Goal: Information Seeking & Learning: Learn about a topic

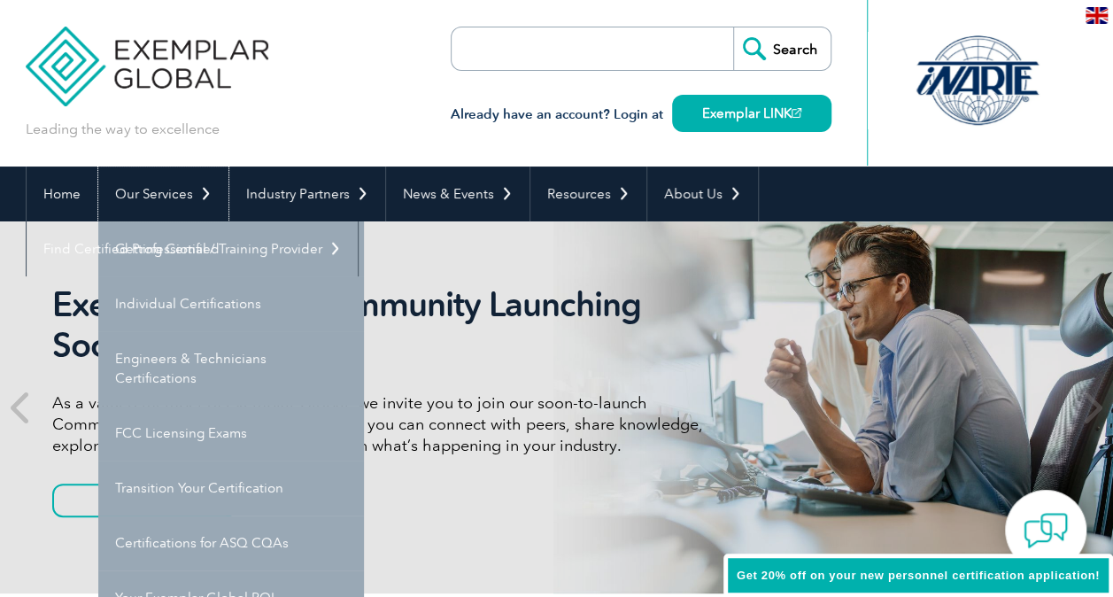
click at [198, 205] on link "Our Services" at bounding box center [163, 193] width 130 height 55
click at [214, 305] on link "Individual Certifications" at bounding box center [231, 303] width 266 height 55
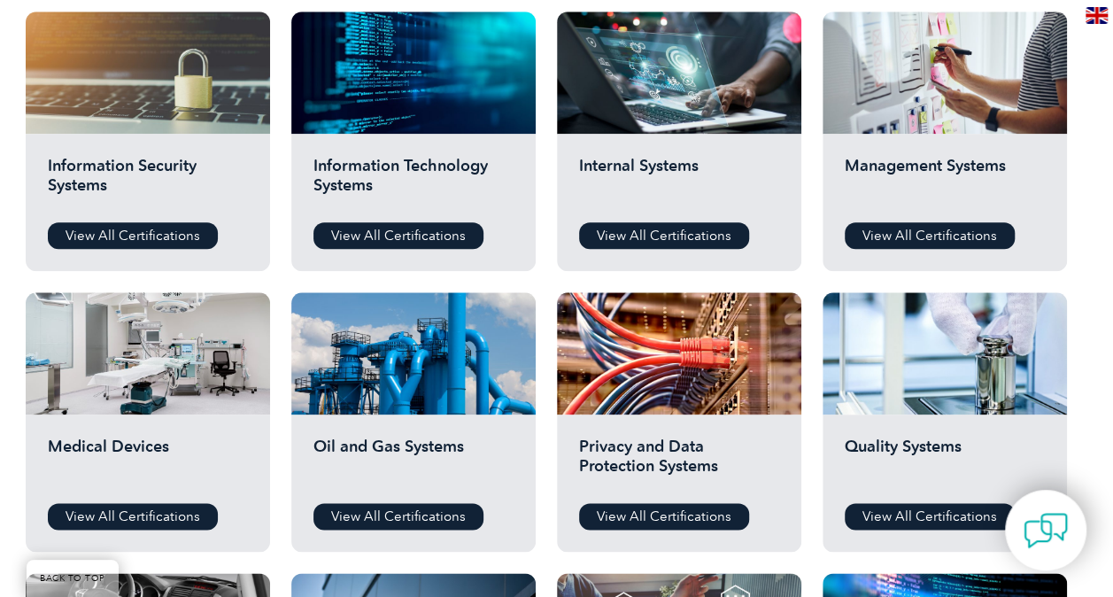
scroll to position [974, 0]
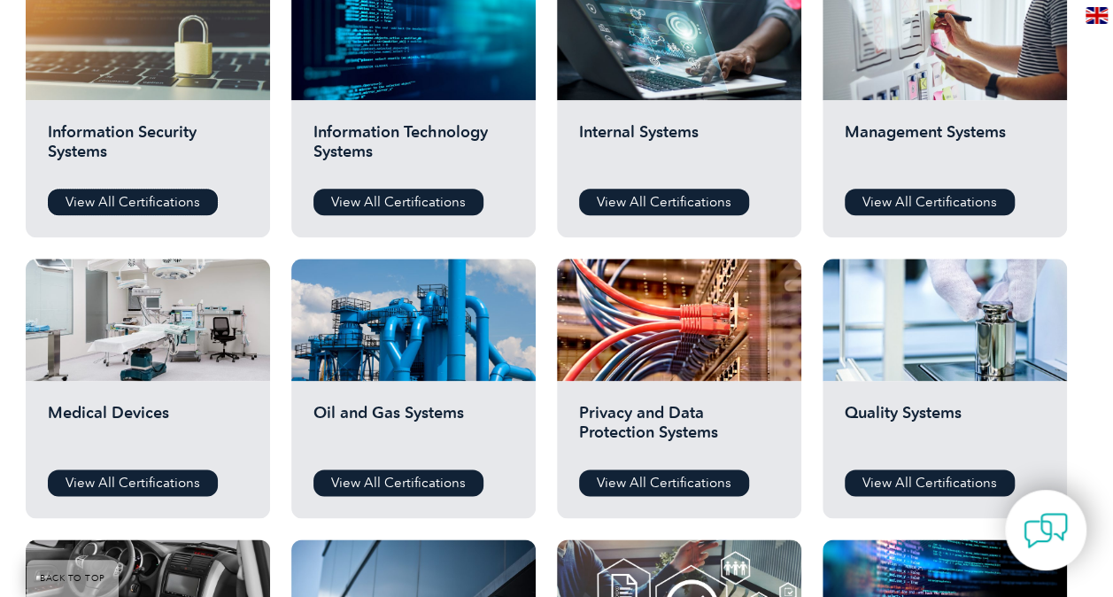
click at [179, 196] on link "View All Certifications" at bounding box center [133, 202] width 170 height 27
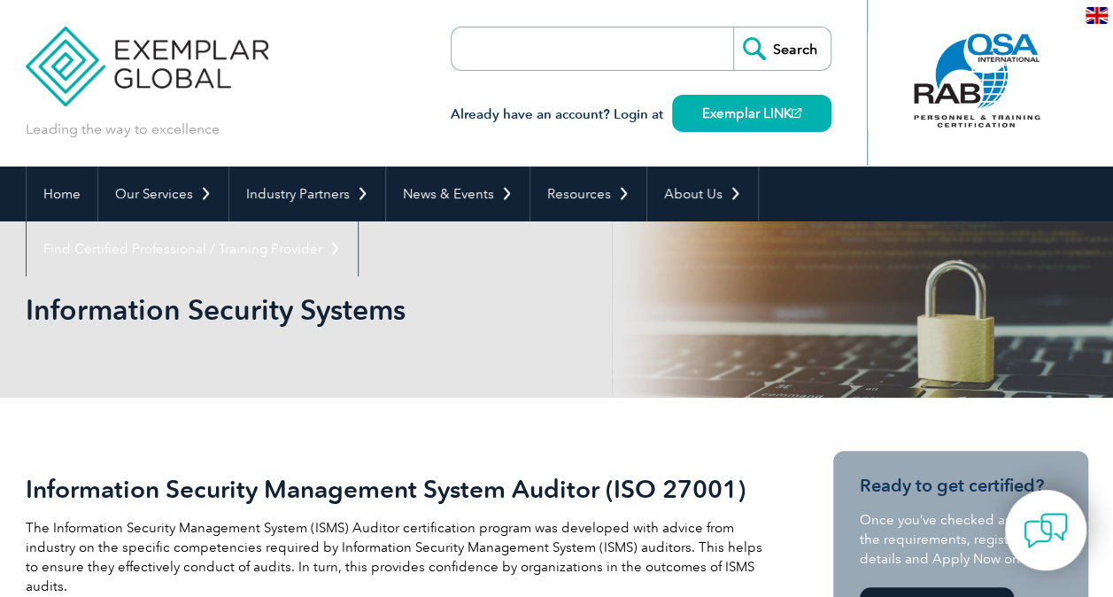
click at [619, 42] on input "search" at bounding box center [553, 48] width 186 height 42
type input "i"
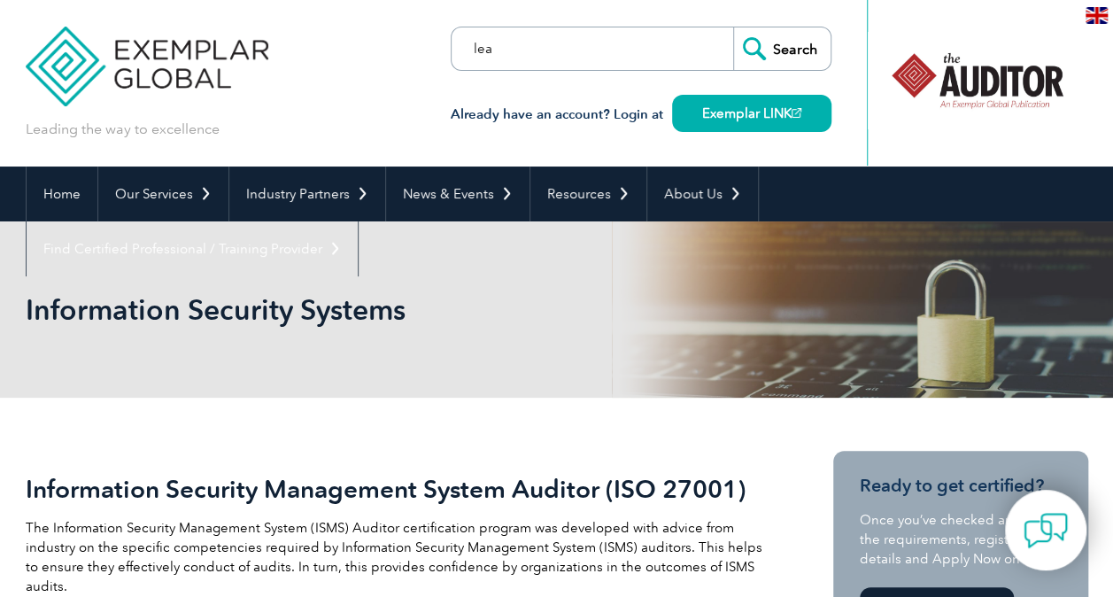
type input "lead implementer"
click at [733, 27] on input "Search" at bounding box center [781, 48] width 97 height 42
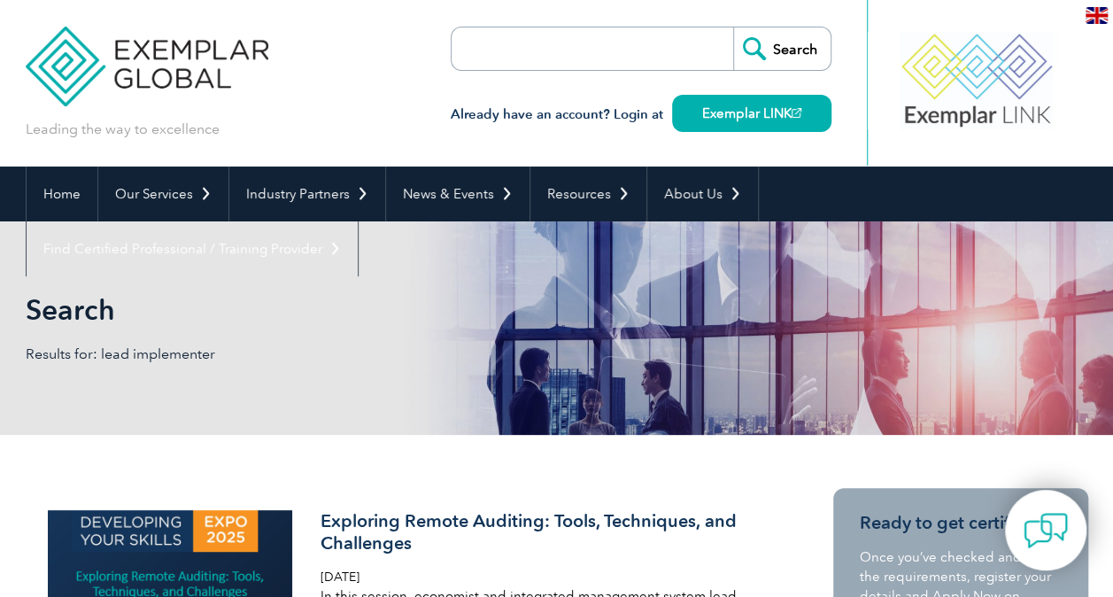
click at [672, 35] on form "Search" at bounding box center [641, 49] width 381 height 44
click at [624, 48] on input "search" at bounding box center [553, 48] width 186 height 42
type input "implementer"
click at [733, 27] on input "Search" at bounding box center [781, 48] width 97 height 42
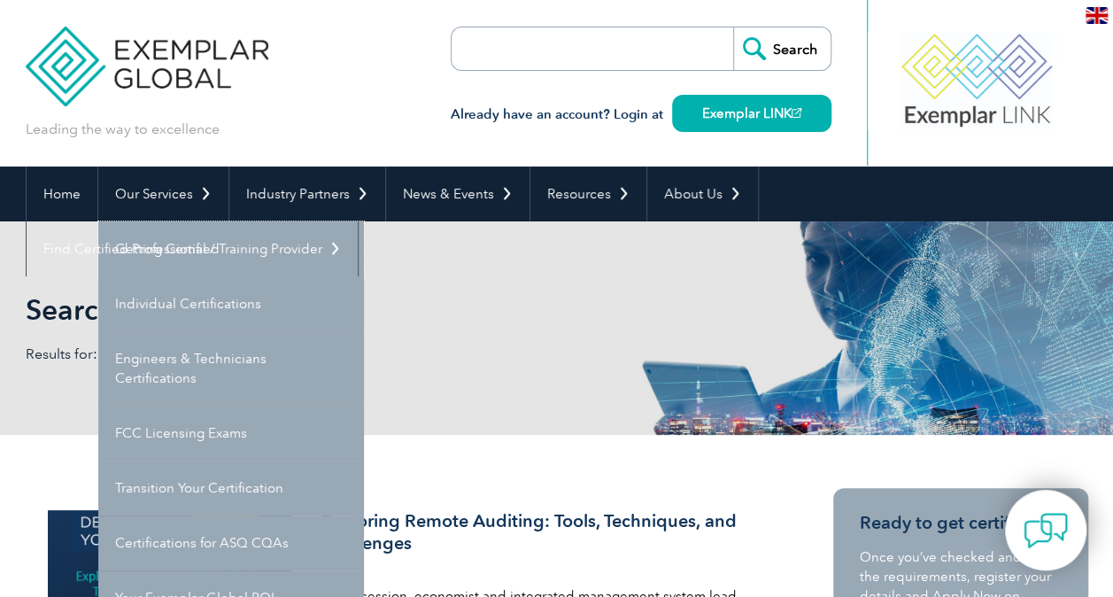
click at [207, 262] on link "Getting Certified" at bounding box center [231, 248] width 266 height 55
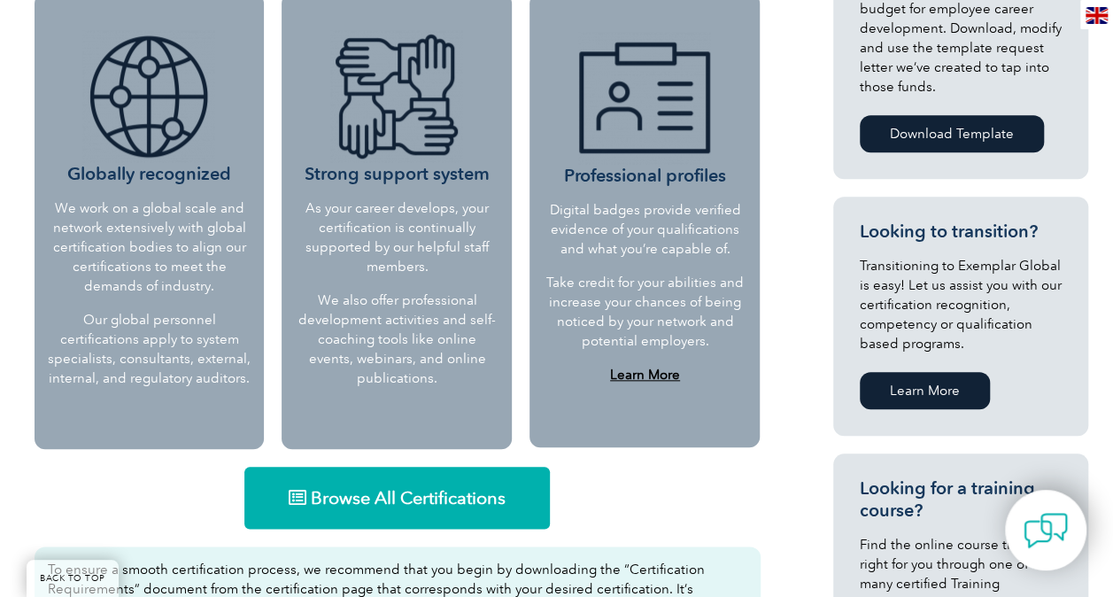
scroll to position [974, 0]
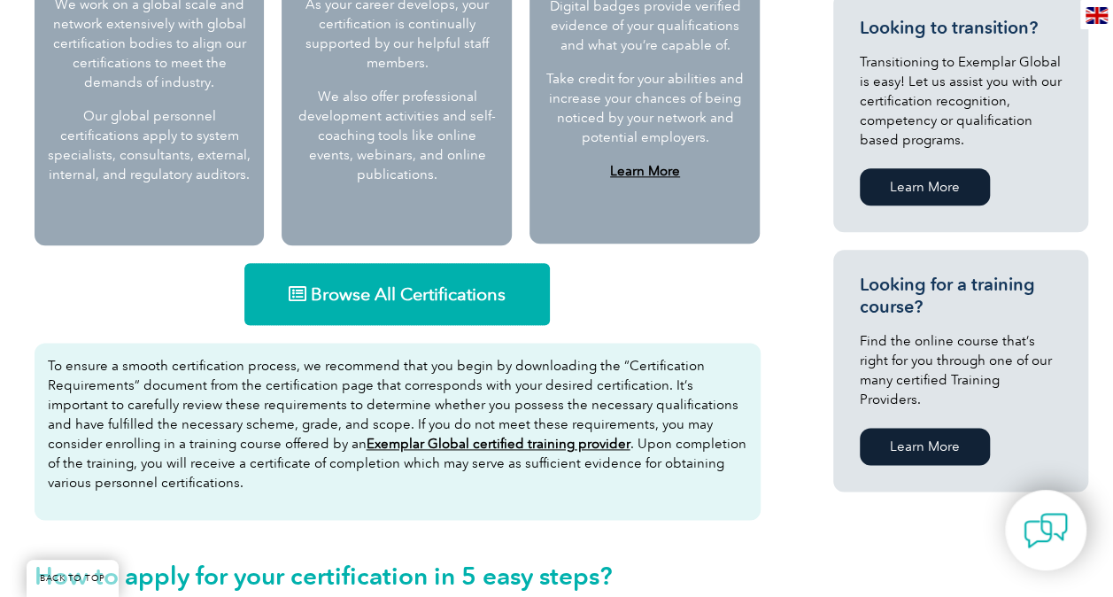
click at [340, 296] on span "Browse All Certifications" at bounding box center [408, 294] width 195 height 18
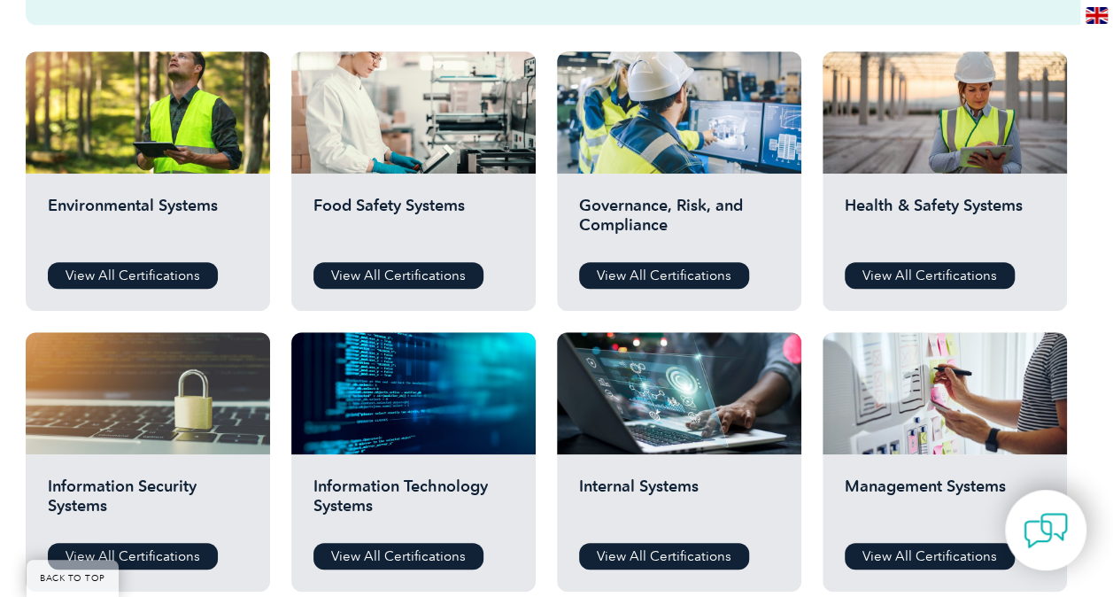
scroll to position [797, 0]
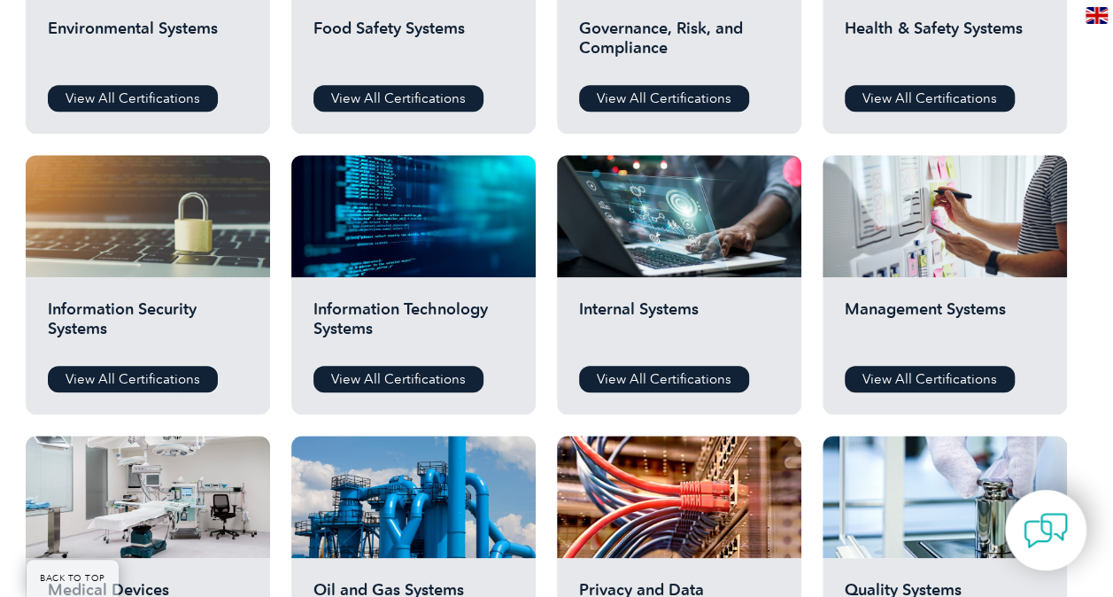
click at [156, 370] on link "View All Certifications" at bounding box center [133, 379] width 170 height 27
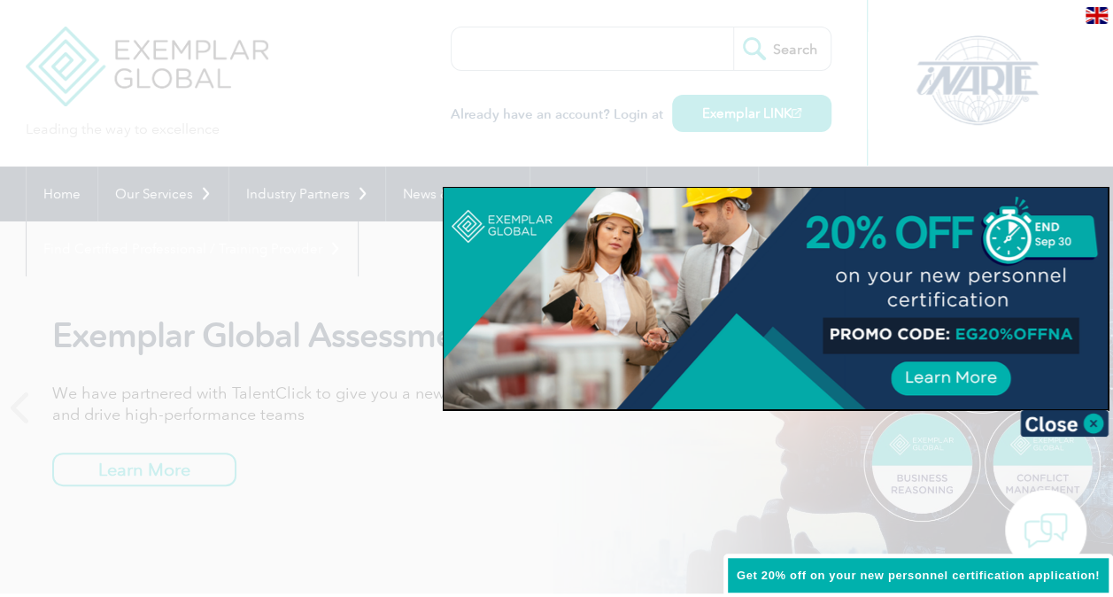
click at [1084, 424] on img at bounding box center [1064, 423] width 89 height 27
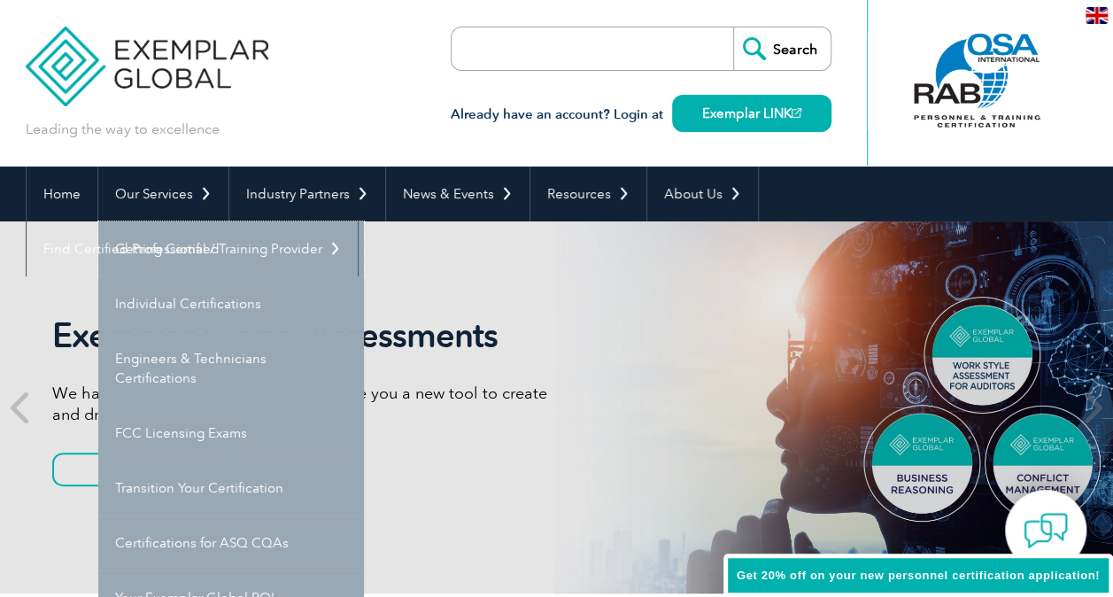
click at [176, 243] on link "Getting Certified" at bounding box center [231, 248] width 266 height 55
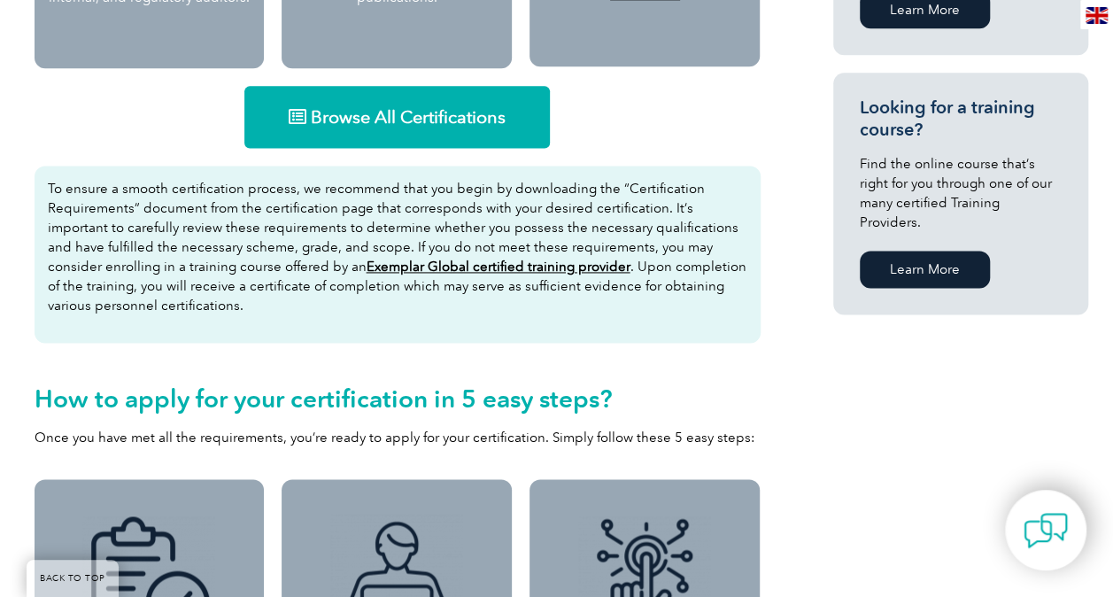
scroll to position [885, 0]
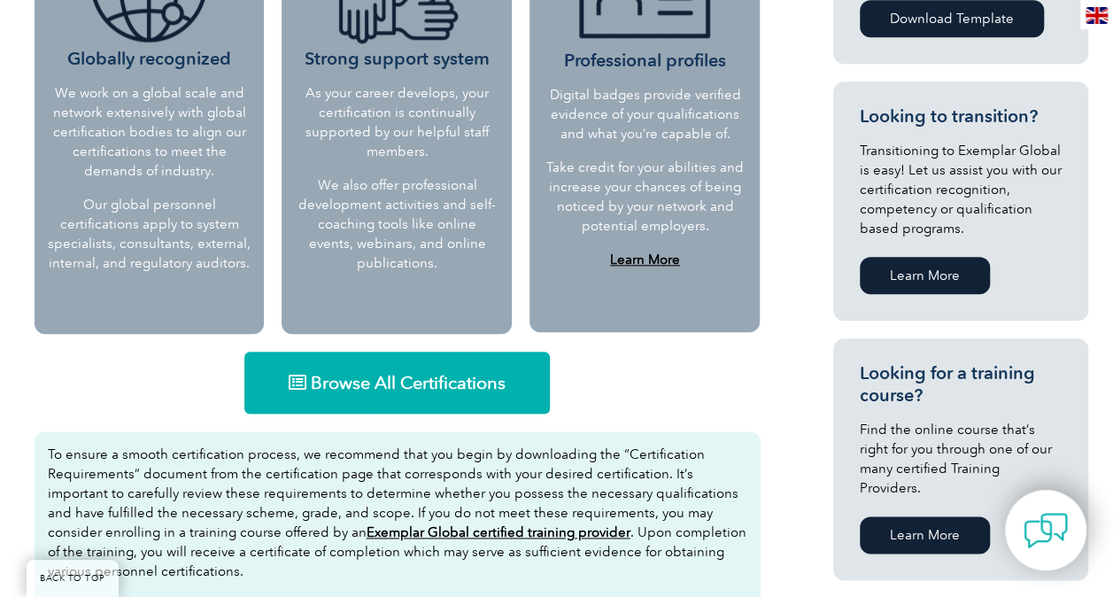
click at [467, 382] on span "Browse All Certifications" at bounding box center [408, 383] width 195 height 18
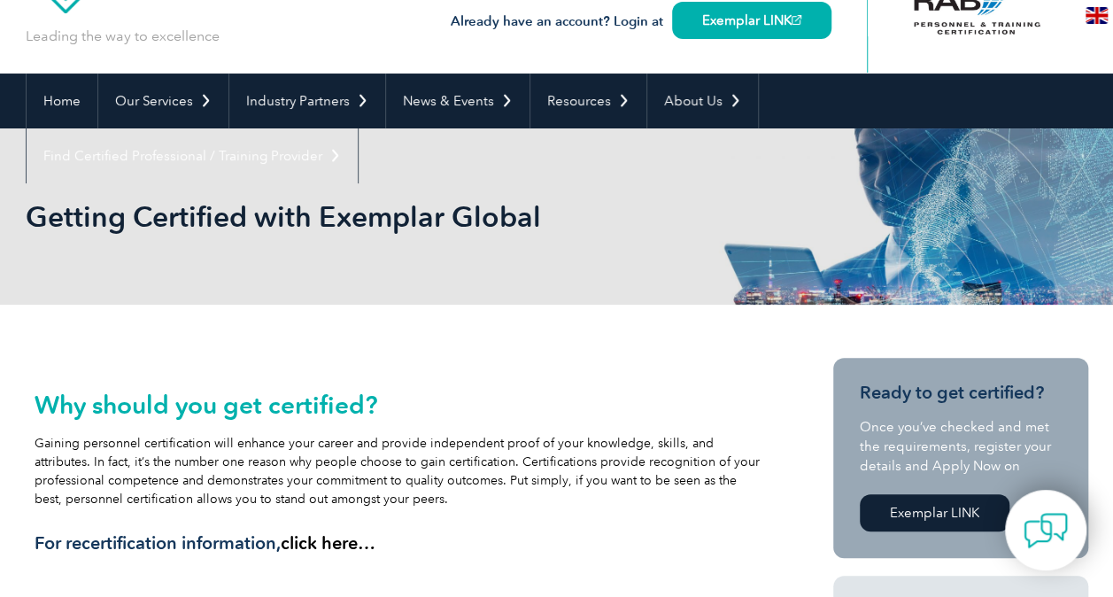
scroll to position [0, 0]
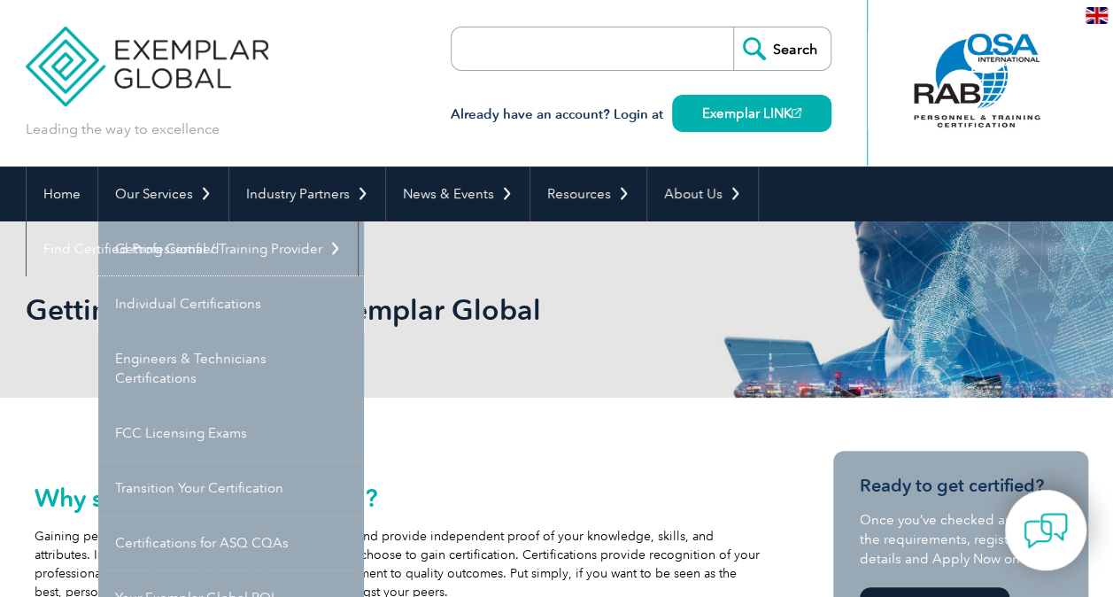
click at [218, 292] on link "Individual Certifications" at bounding box center [231, 303] width 266 height 55
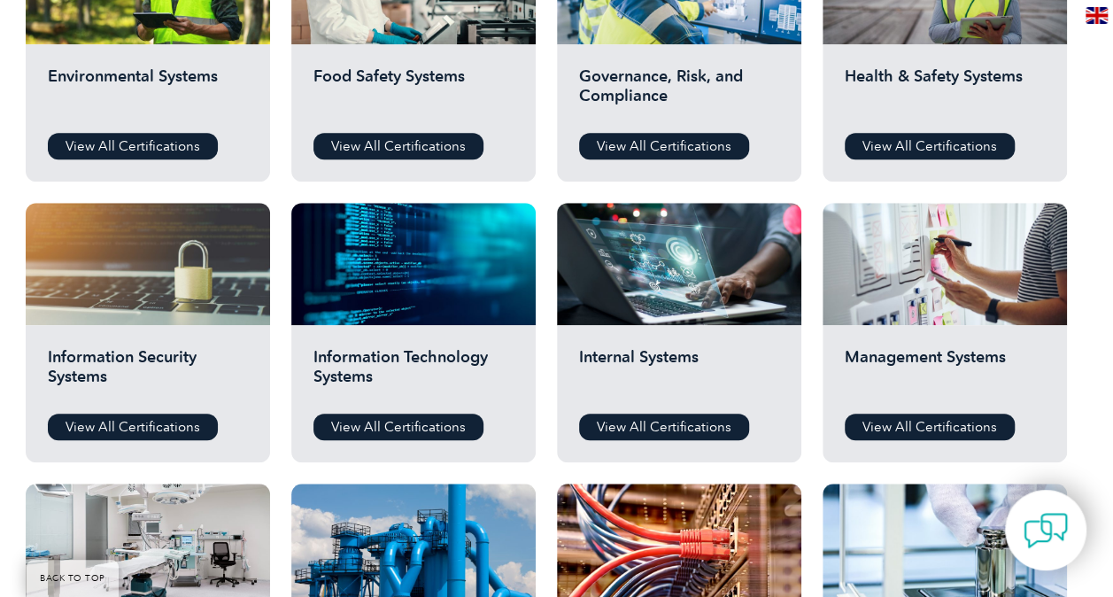
scroll to position [885, 0]
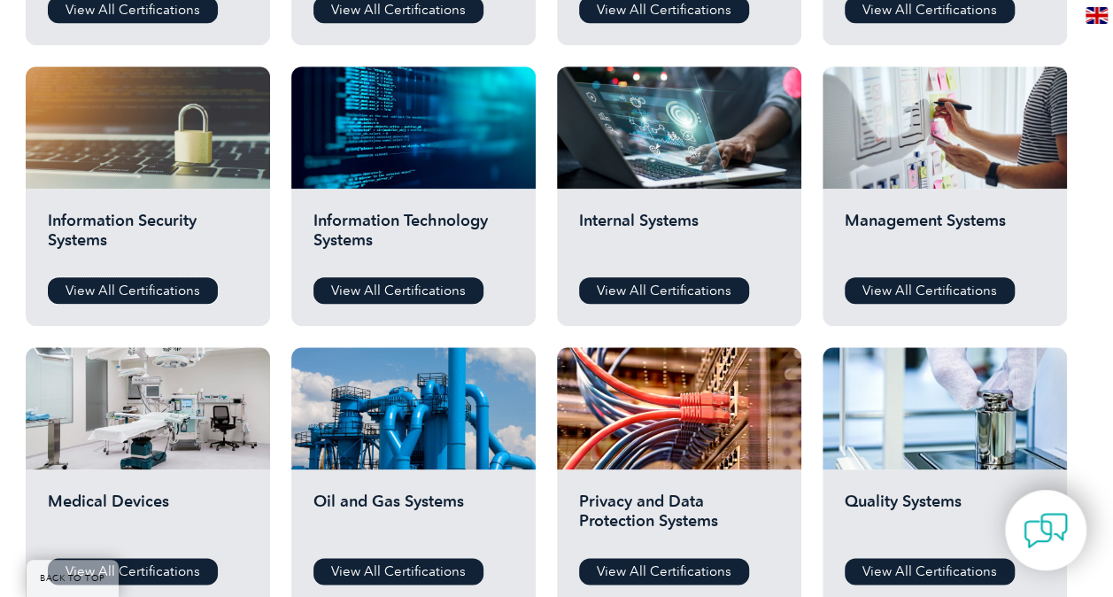
click at [124, 293] on link "View All Certifications" at bounding box center [133, 290] width 170 height 27
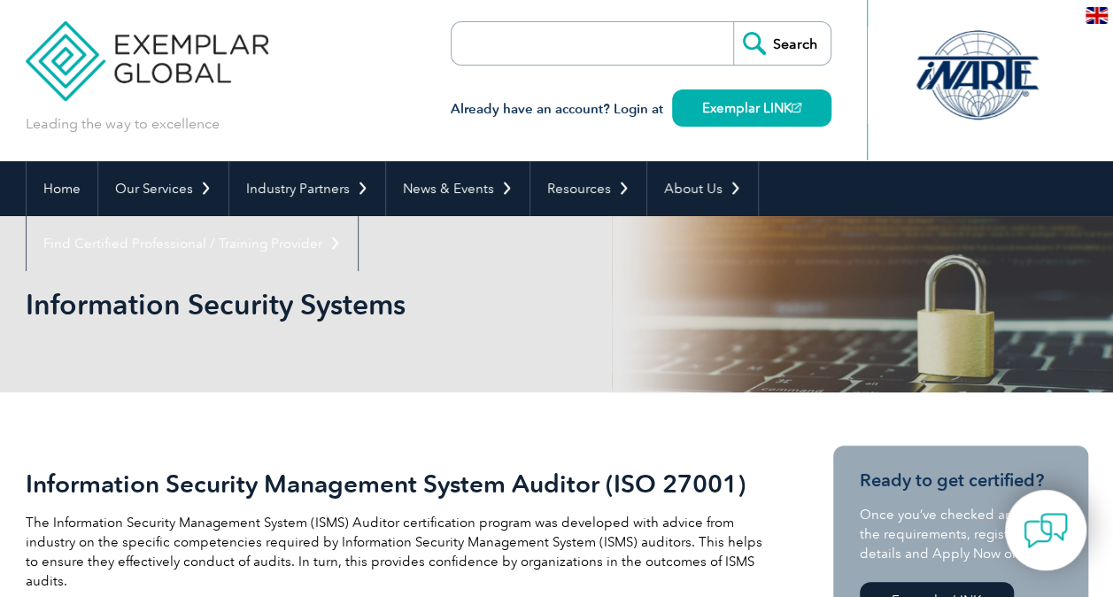
scroll to position [177, 0]
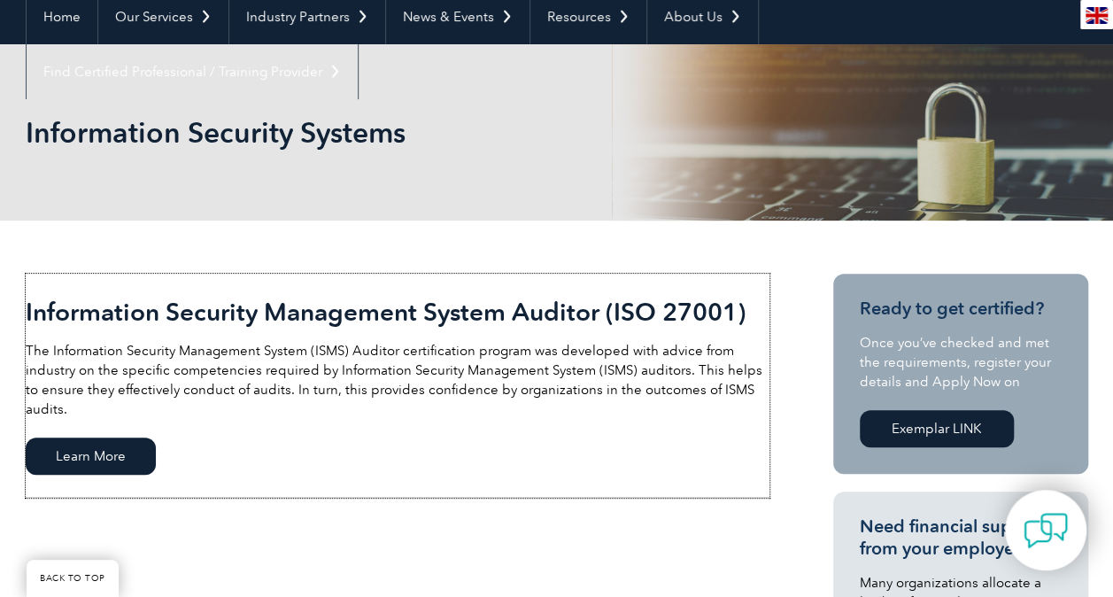
click at [115, 438] on span "Learn More" at bounding box center [91, 455] width 130 height 37
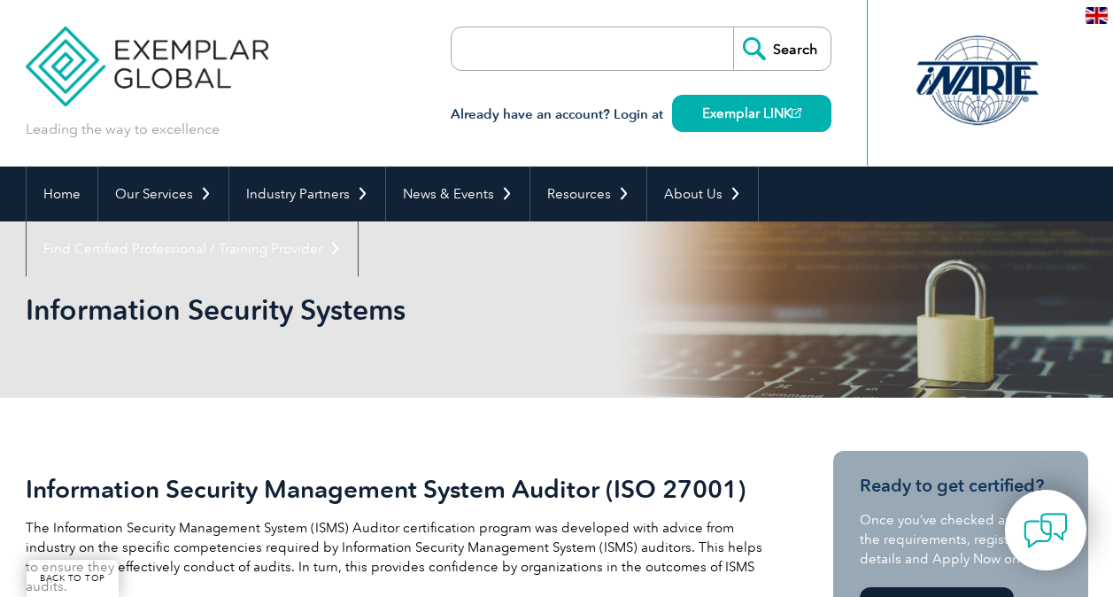
scroll to position [177, 0]
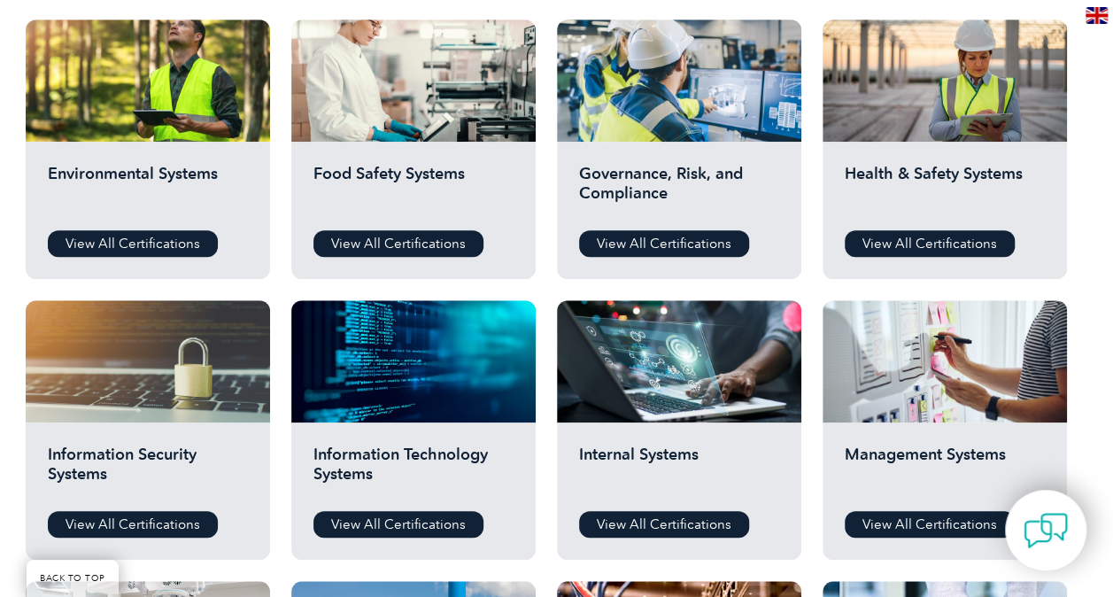
scroll to position [620, 0]
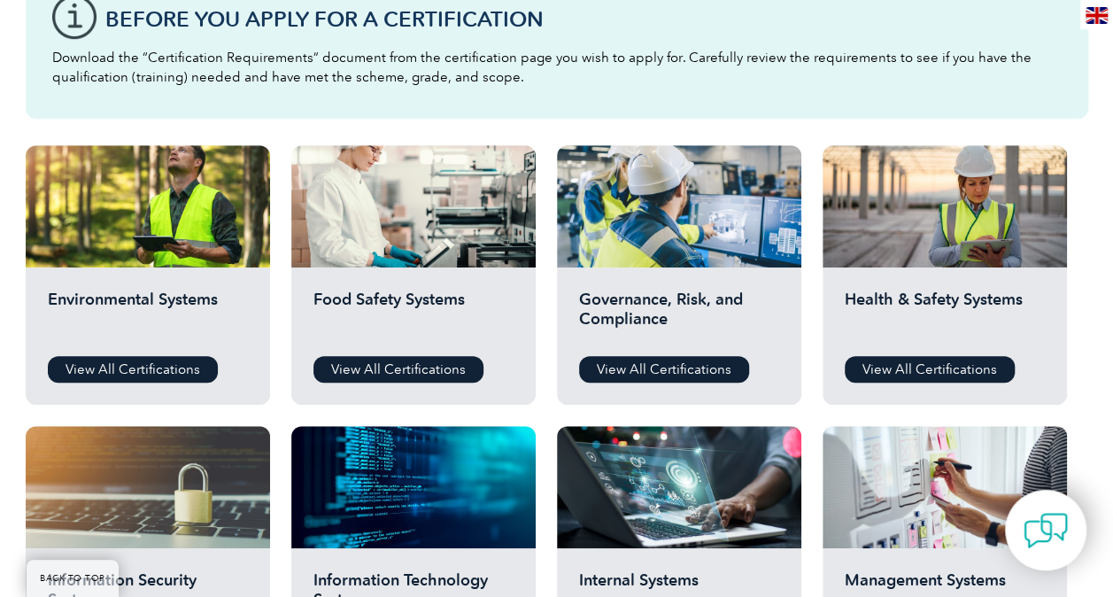
scroll to position [797, 0]
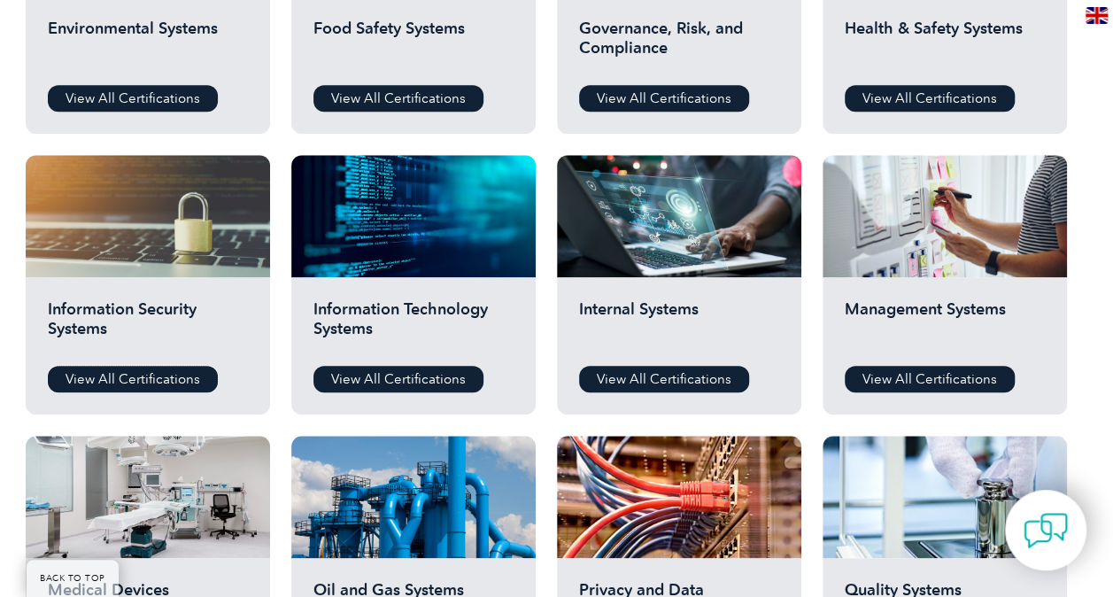
click at [169, 390] on link "View All Certifications" at bounding box center [133, 379] width 170 height 27
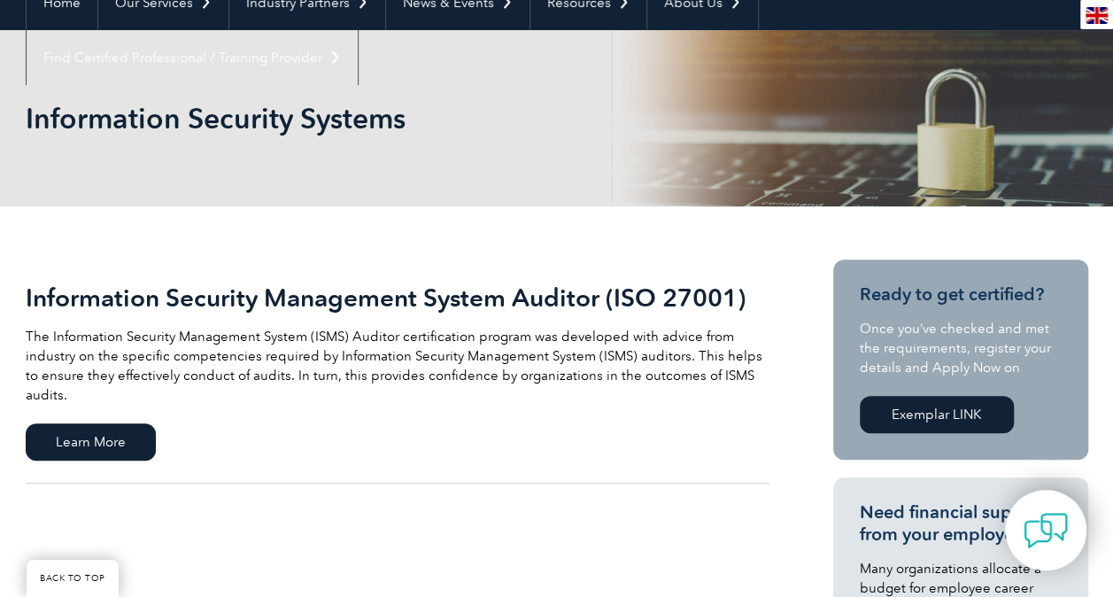
scroll to position [177, 0]
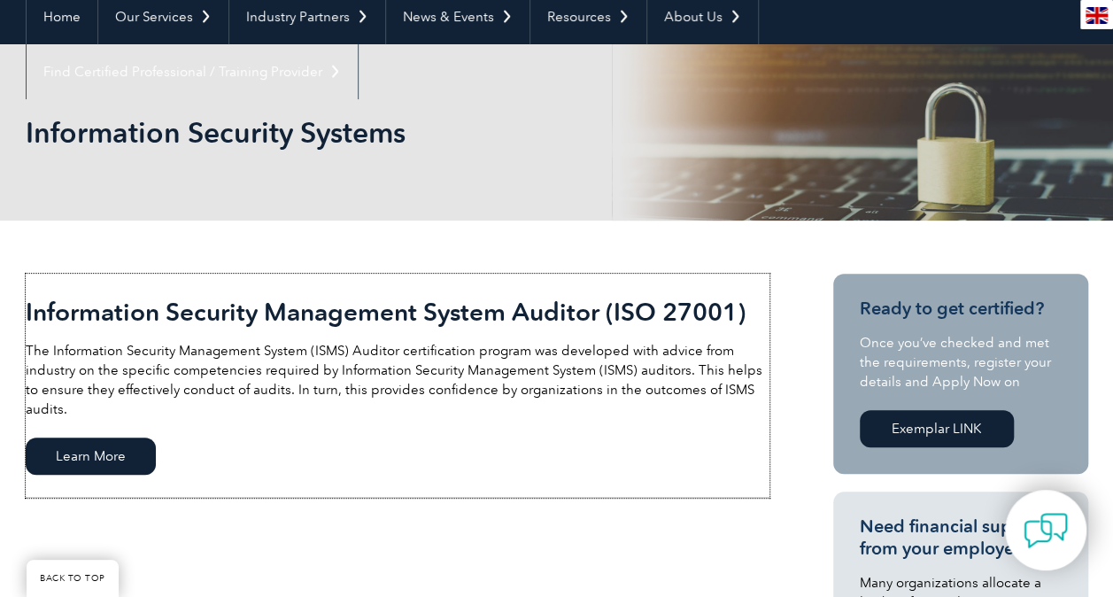
click at [104, 437] on span "Learn More" at bounding box center [91, 455] width 130 height 37
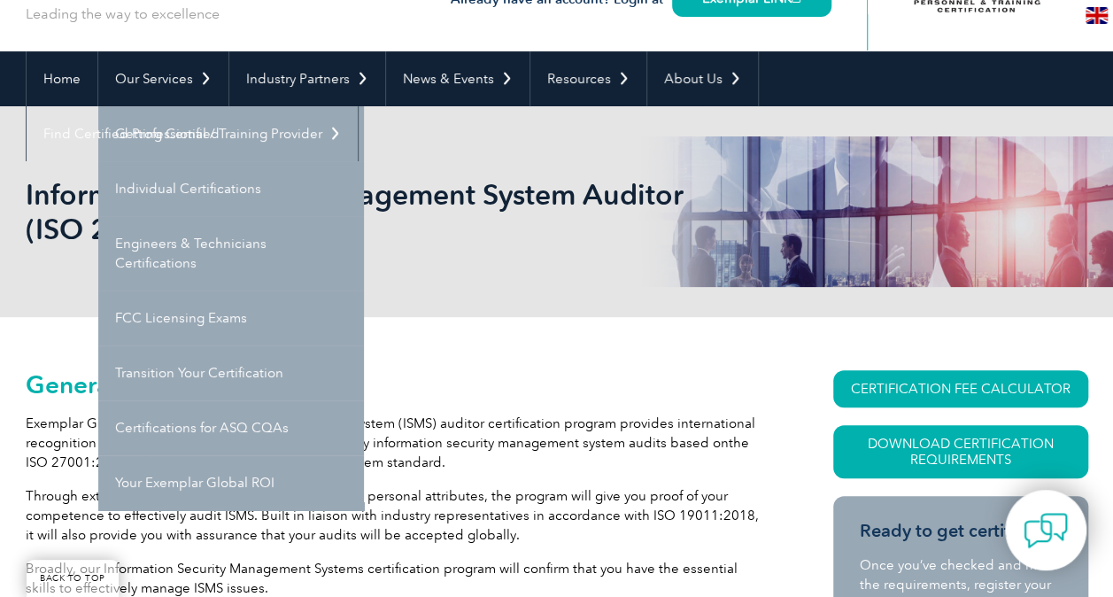
scroll to position [89, 0]
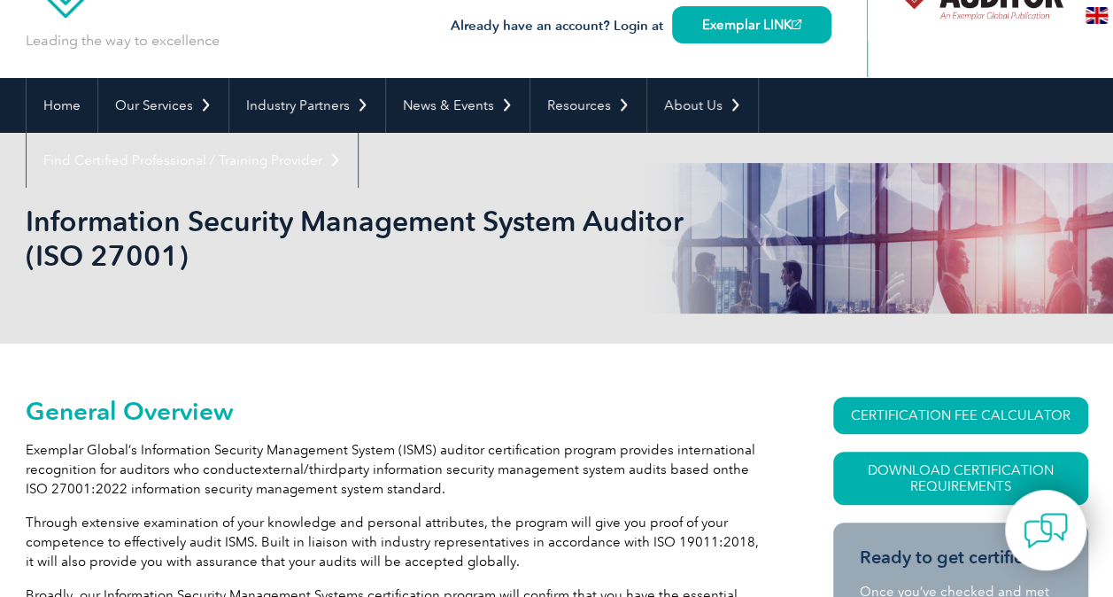
click at [545, 299] on div "Information Security Management System Auditor (ISO 27001)" at bounding box center [557, 238] width 1062 height 211
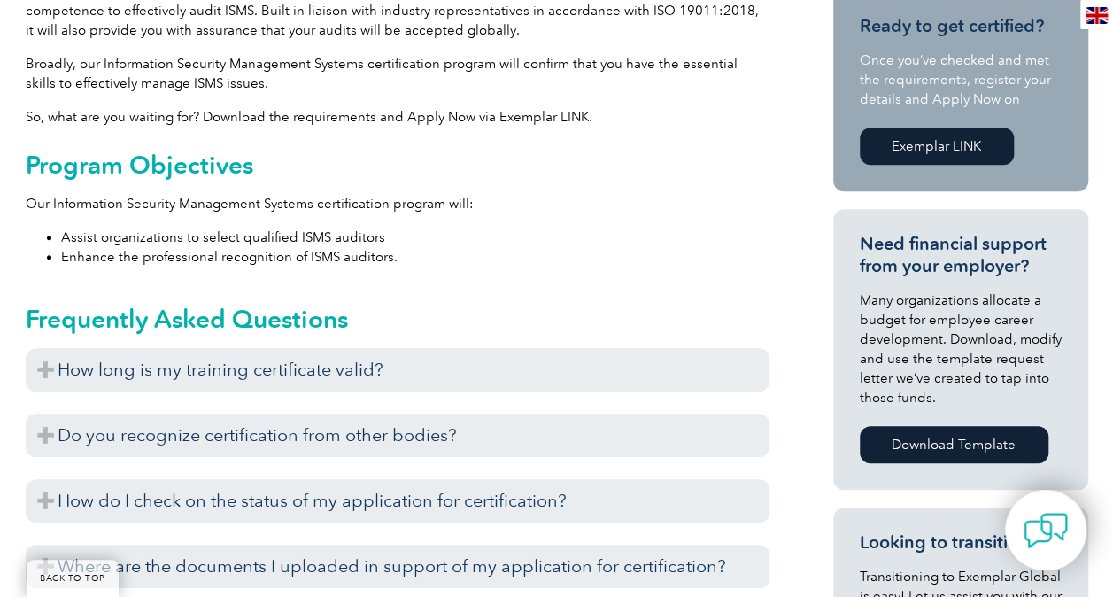
scroll to position [443, 0]
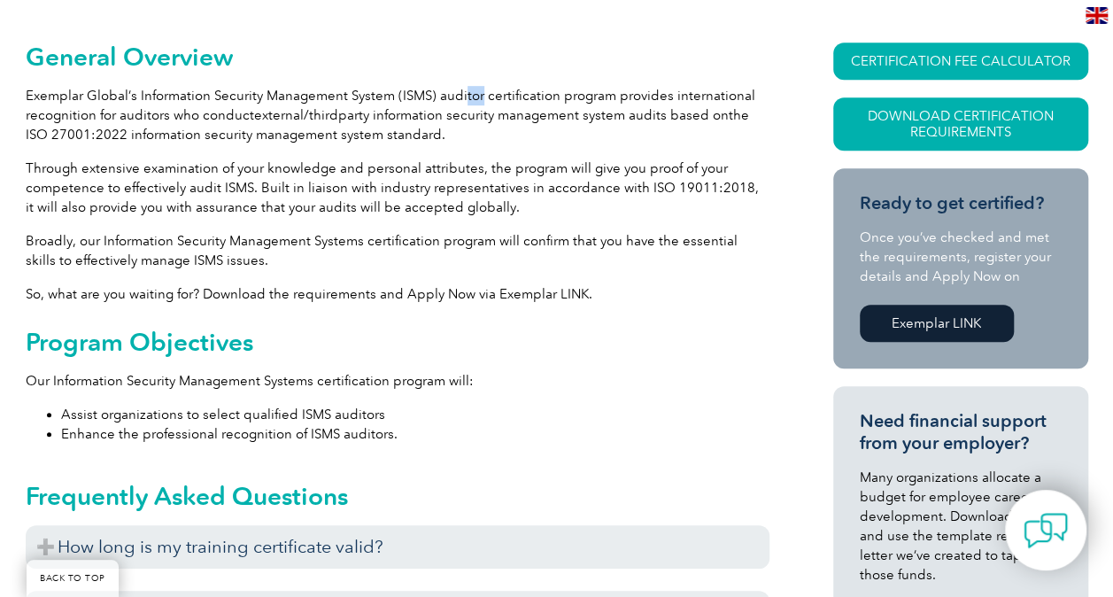
drag, startPoint x: 478, startPoint y: 92, endPoint x: 461, endPoint y: 92, distance: 16.8
click at [461, 92] on p "Exemplar Global’s Information Security Management System (ISMS) auditor certifi…" at bounding box center [398, 115] width 744 height 58
drag, startPoint x: 461, startPoint y: 92, endPoint x: 367, endPoint y: 120, distance: 98.9
click at [367, 120] on span "party information security management system audits based on" at bounding box center [533, 115] width 390 height 16
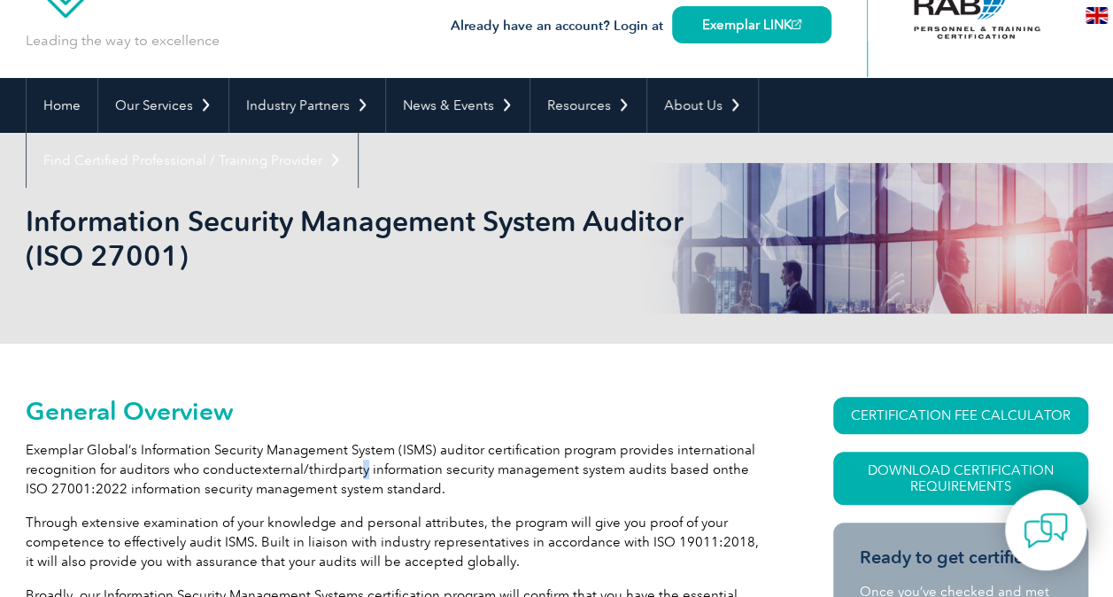
scroll to position [0, 0]
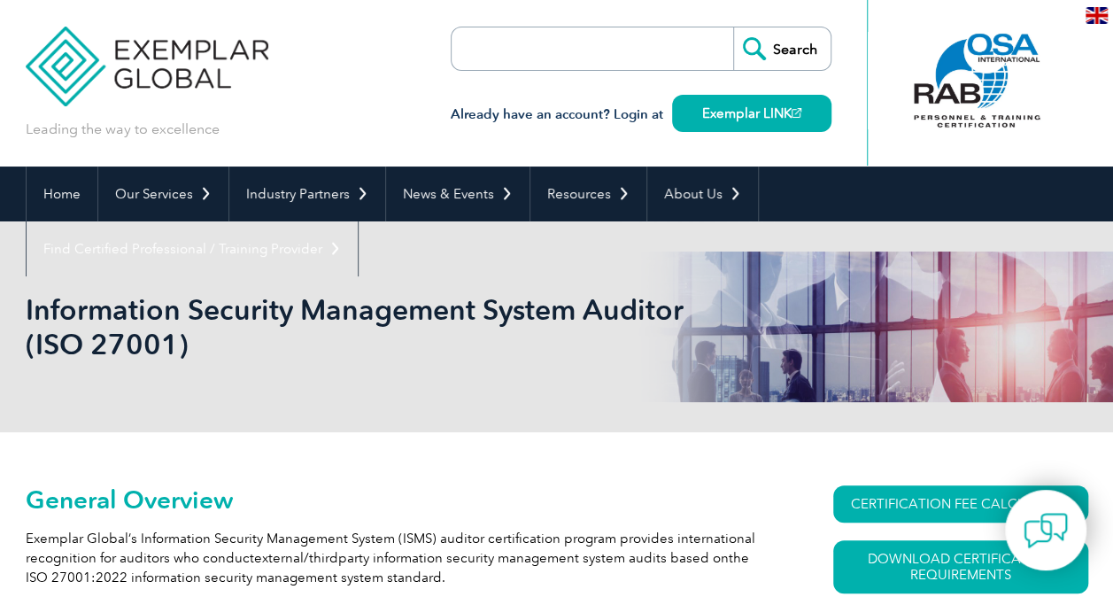
drag, startPoint x: 370, startPoint y: 338, endPoint x: 1016, endPoint y: 89, distance: 692.9
click at [370, 336] on h1 "Information Security Management System Auditor (ISO 27001)" at bounding box center [366, 326] width 680 height 69
